Goal: Find specific page/section: Find specific page/section

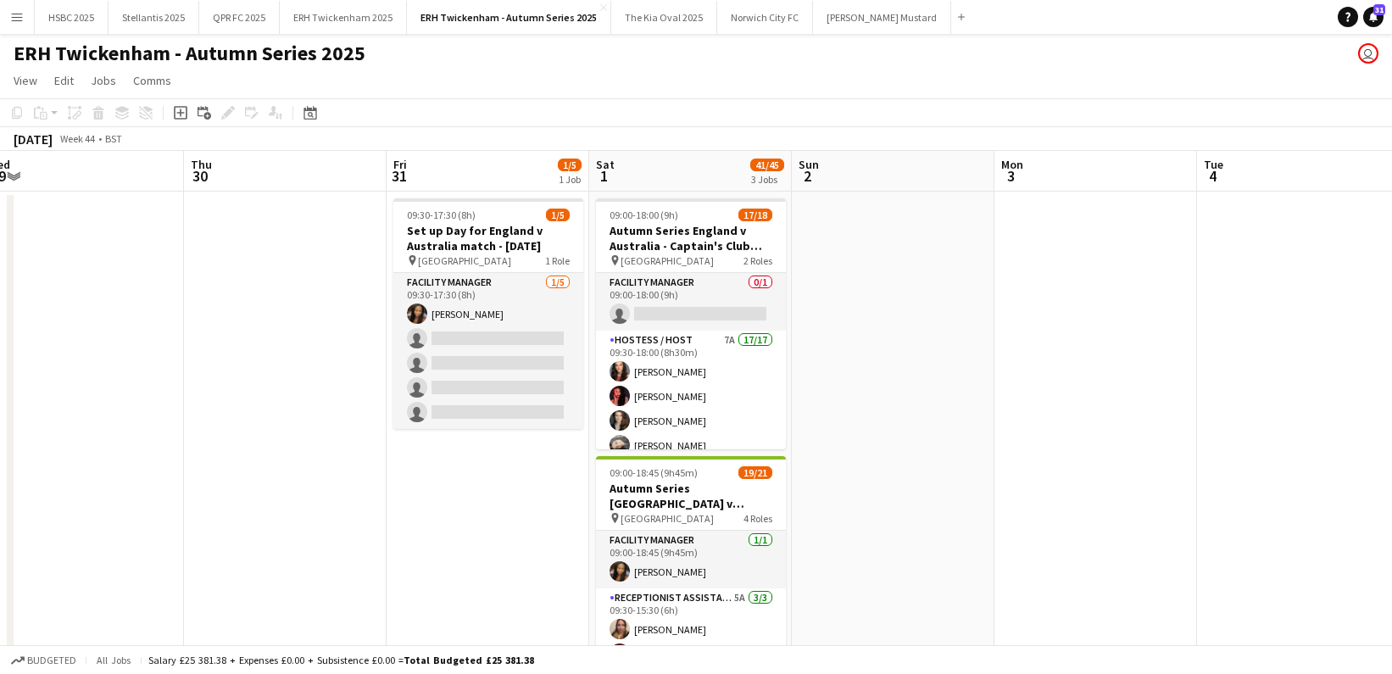
scroll to position [0, 427]
click at [75, 20] on button "HSBC 2025 Close" at bounding box center [72, 17] width 74 height 33
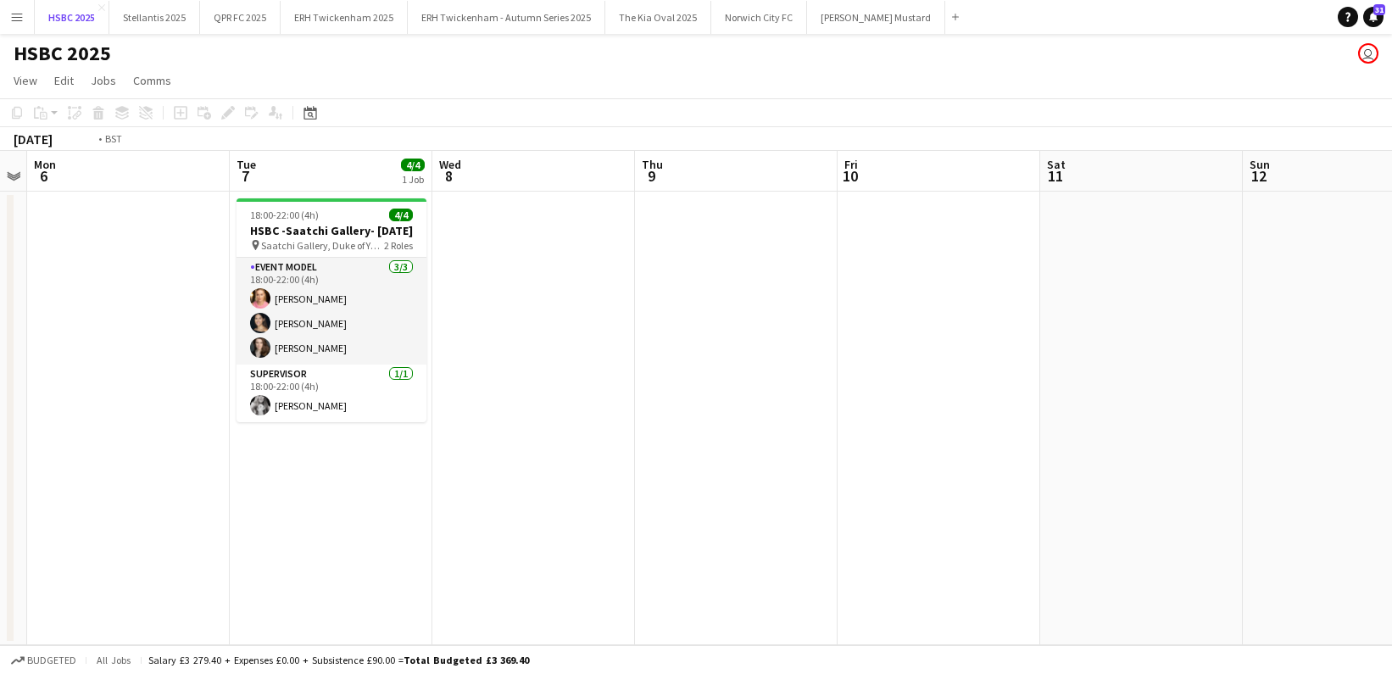
scroll to position [0, 520]
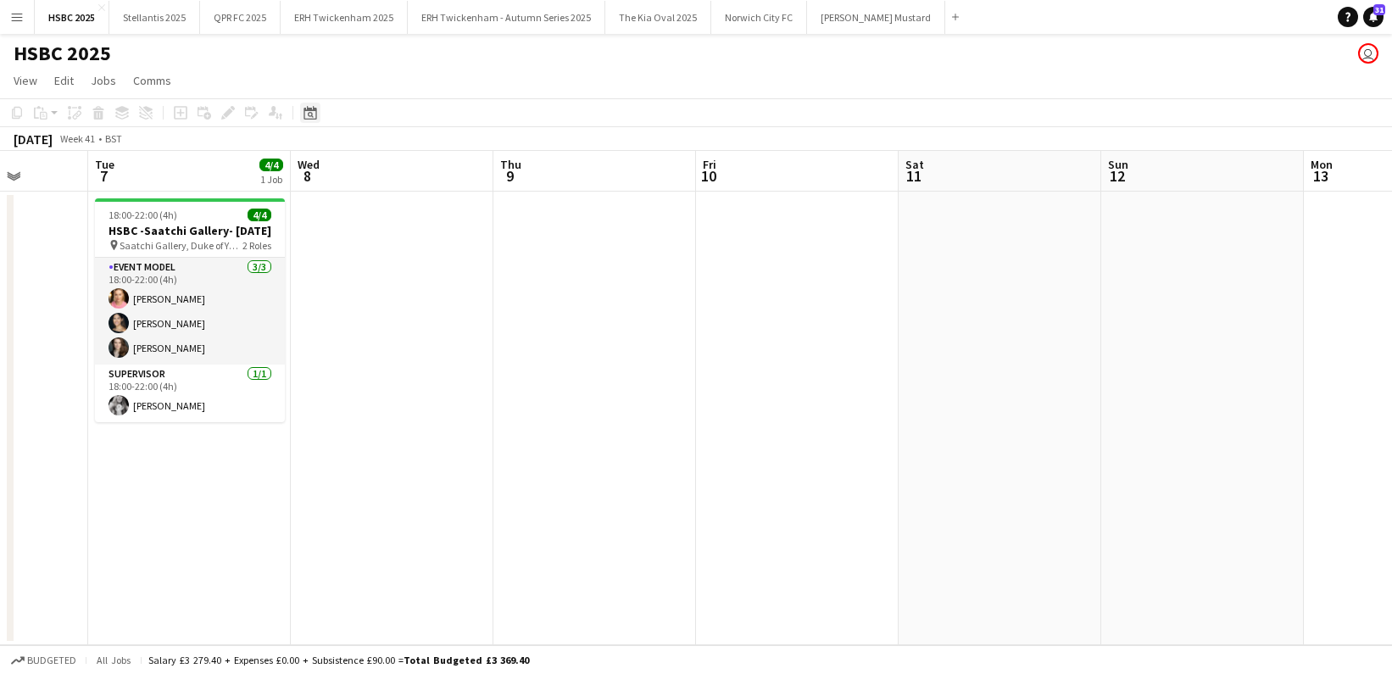
click at [315, 112] on icon at bounding box center [310, 113] width 13 height 14
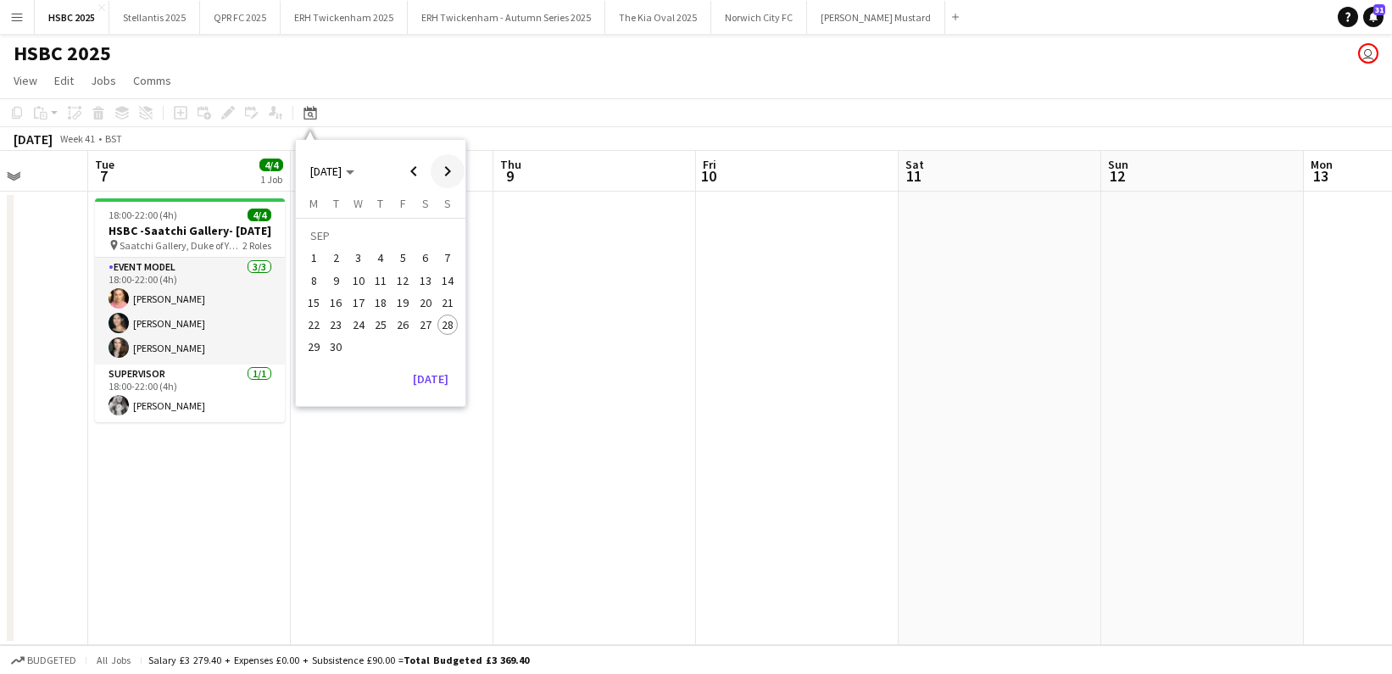
click at [448, 169] on span "Next month" at bounding box center [448, 171] width 34 height 34
click at [427, 261] on span "8" at bounding box center [426, 263] width 20 height 20
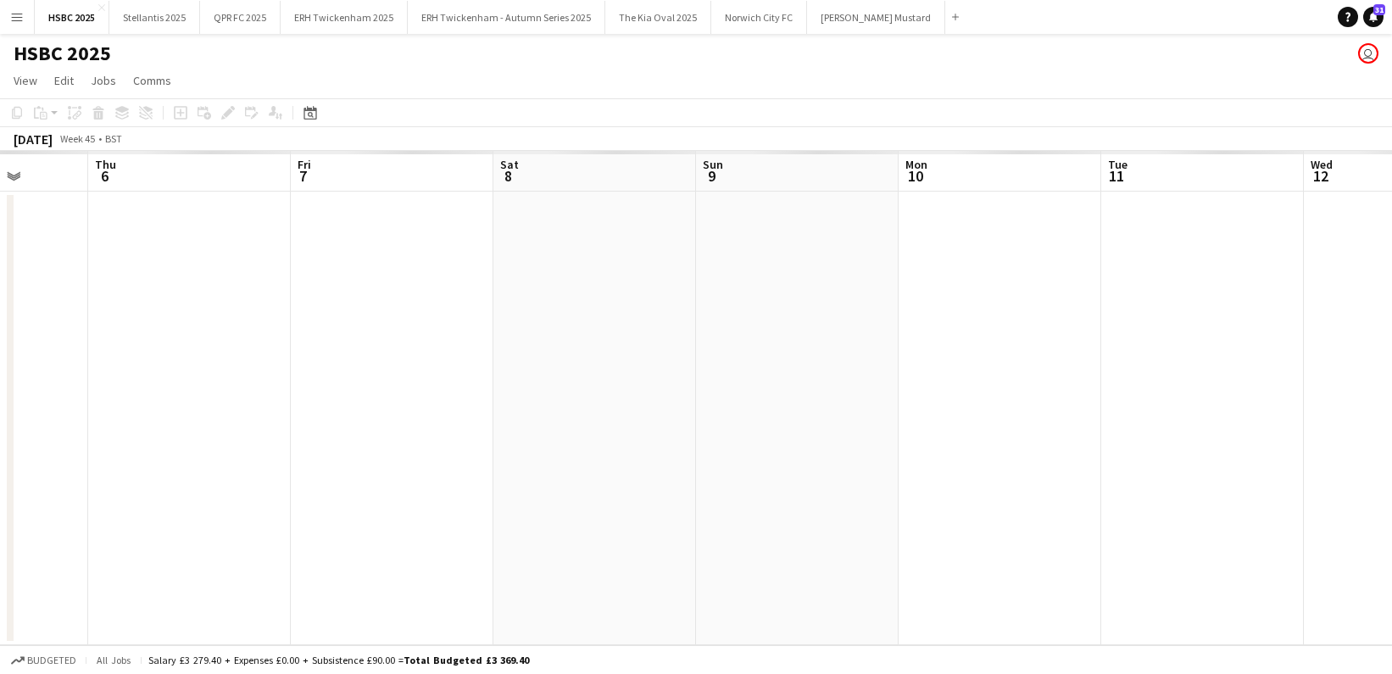
scroll to position [0, 583]
click at [561, 264] on app-date-cell at bounding box center [531, 419] width 203 height 454
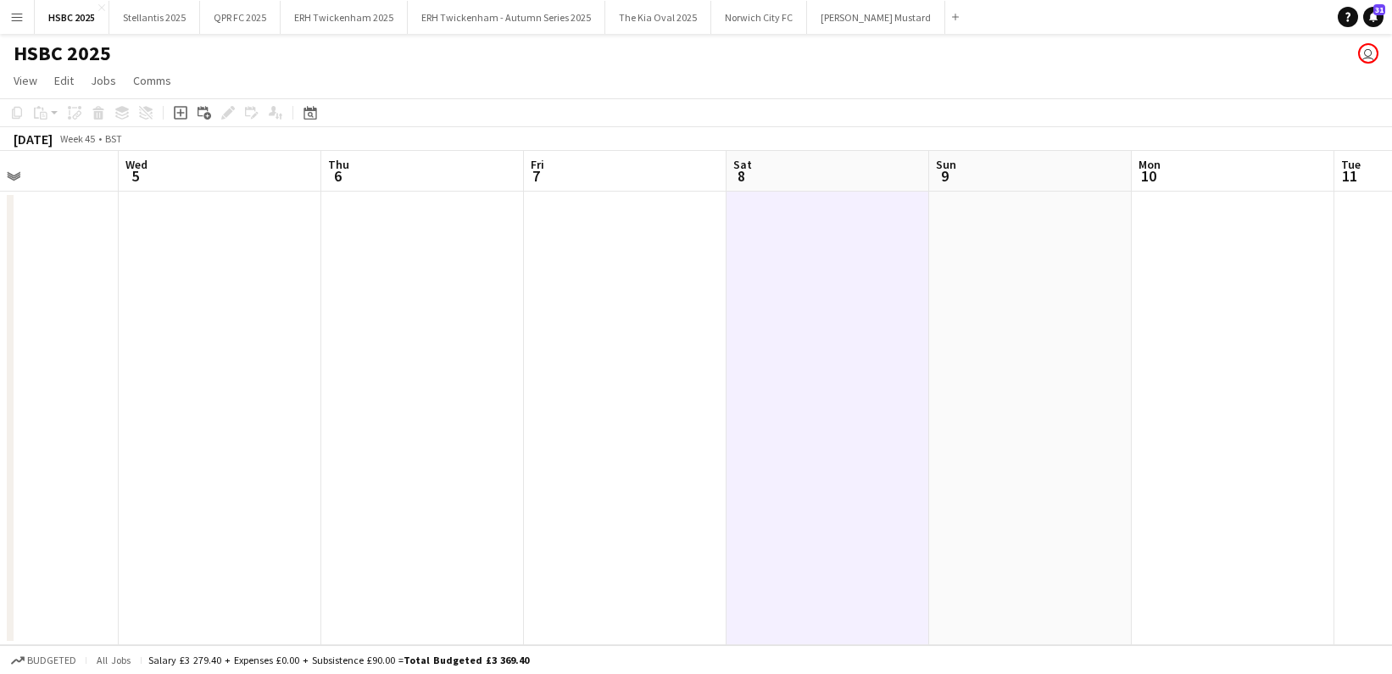
scroll to position [0, 741]
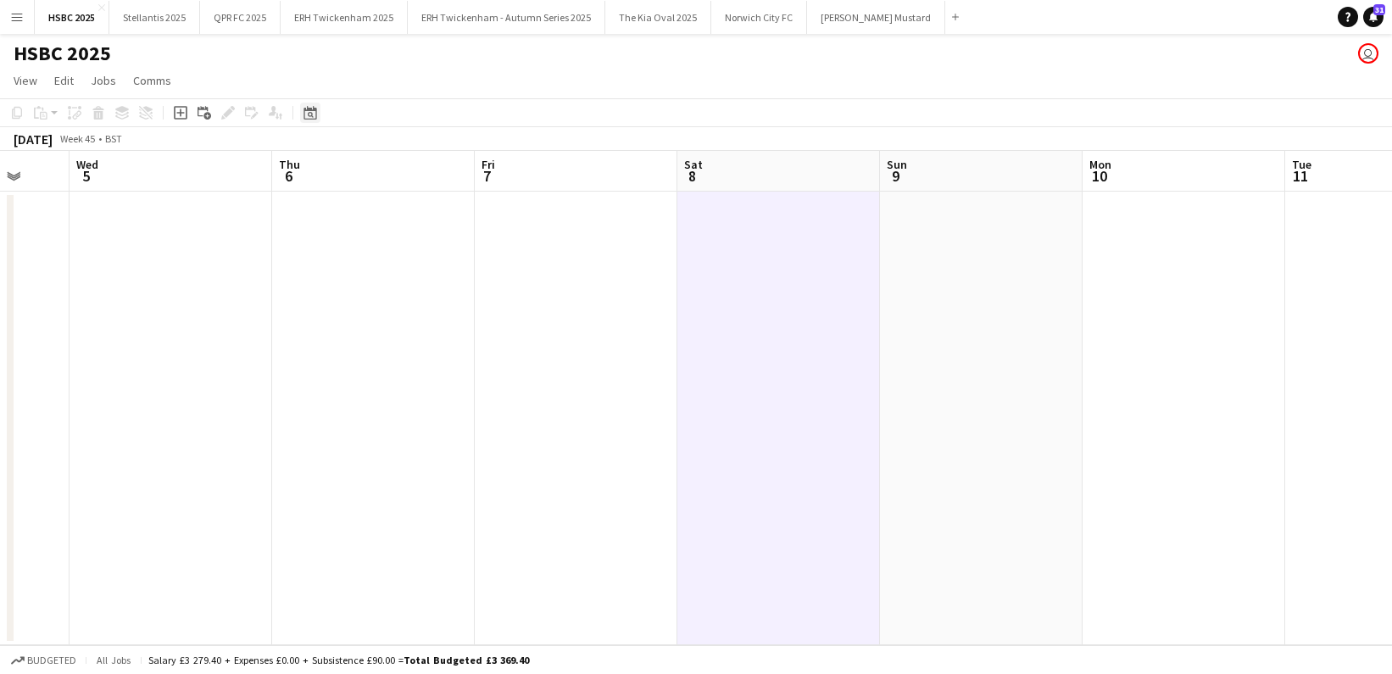
click at [314, 113] on icon "Date picker" at bounding box center [311, 113] width 14 height 14
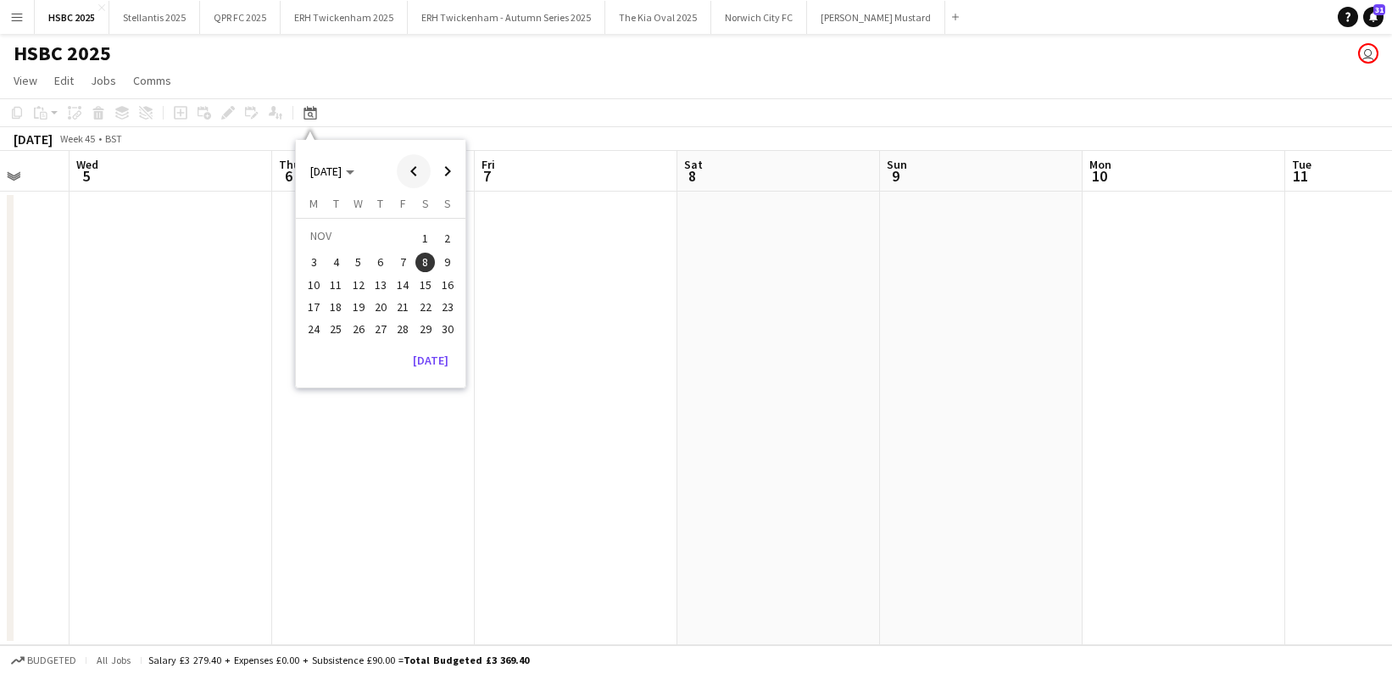
click at [419, 170] on span "Previous month" at bounding box center [414, 171] width 34 height 34
click at [358, 345] on span "29" at bounding box center [359, 348] width 20 height 20
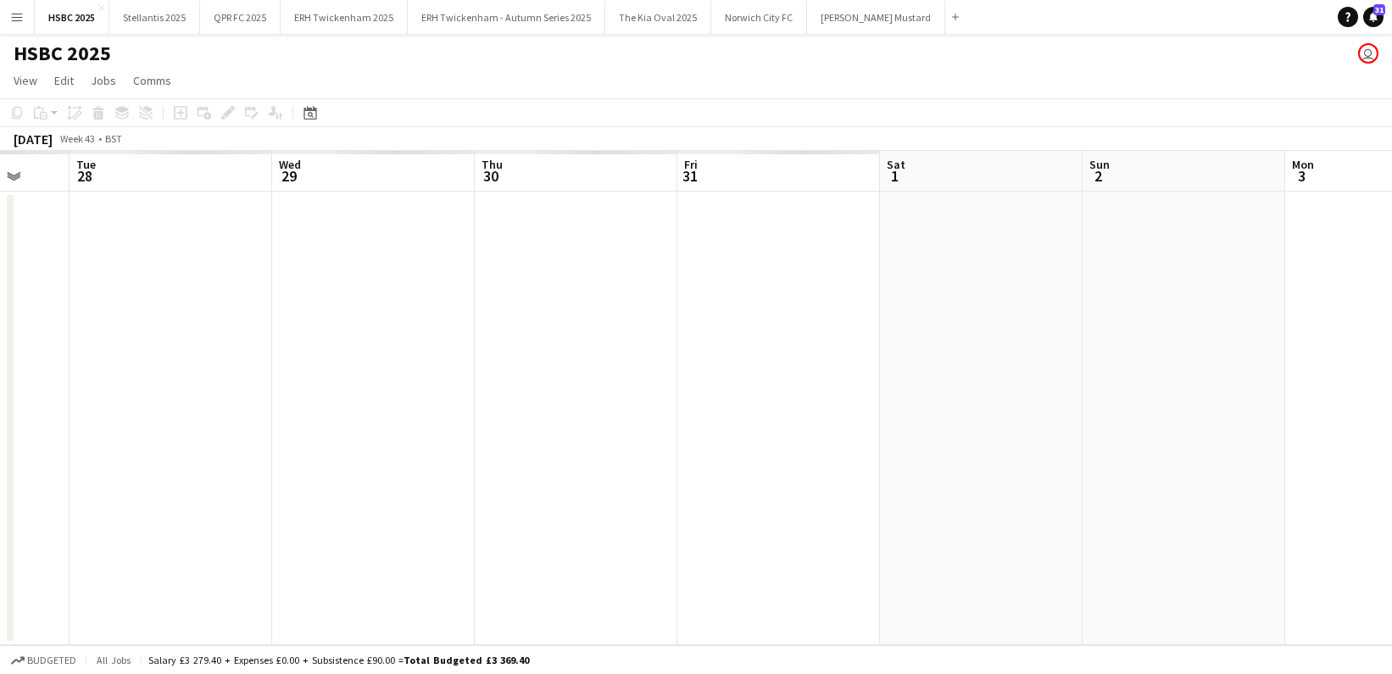
scroll to position [0, 583]
